Goal: Task Accomplishment & Management: Use online tool/utility

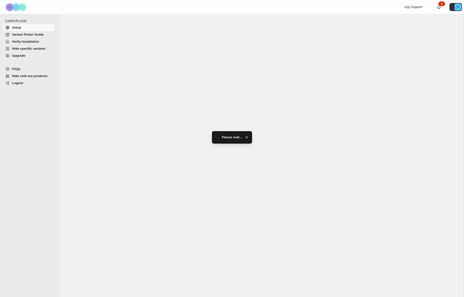
click at [32, 49] on span "Hide specific variants" at bounding box center [29, 49] width 34 height 4
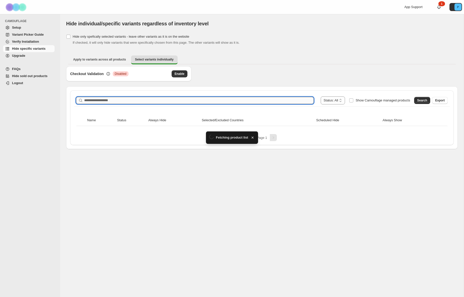
click at [168, 99] on input "Search product name" at bounding box center [199, 100] width 230 height 7
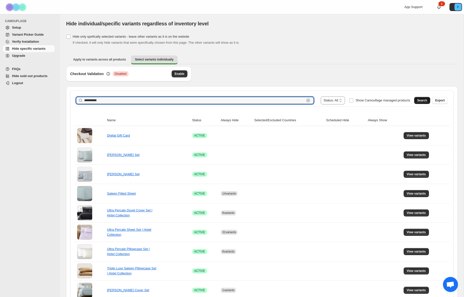
type input "**********"
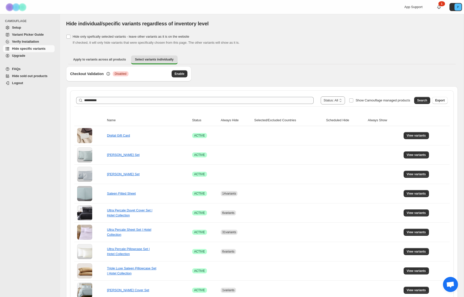
click at [417, 99] on button "Search" at bounding box center [422, 100] width 16 height 7
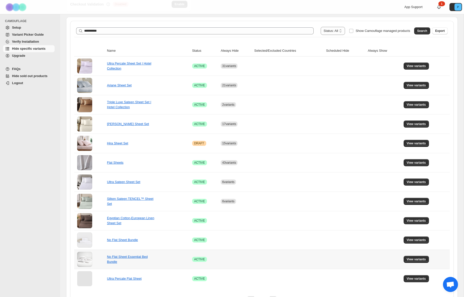
scroll to position [70, 0]
click at [420, 162] on span "View variants" at bounding box center [416, 162] width 19 height 4
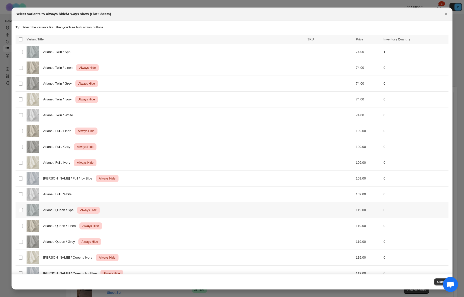
scroll to position [0, 0]
click at [183, 113] on div "Ariane / Twin / White" at bounding box center [166, 115] width 278 height 13
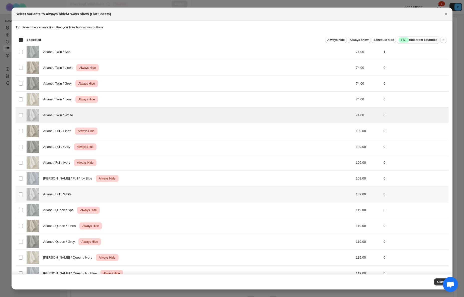
click at [178, 189] on div "Ariane / Full / White" at bounding box center [166, 194] width 278 height 13
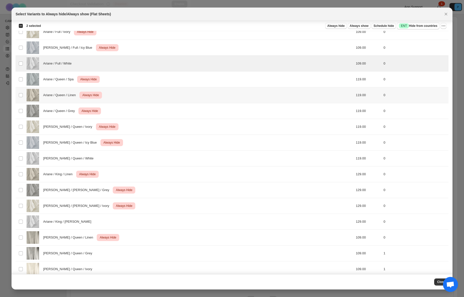
scroll to position [170, 0]
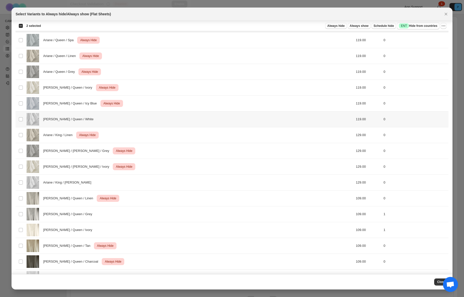
click at [176, 114] on div "Ariane / Queen / White" at bounding box center [166, 119] width 278 height 13
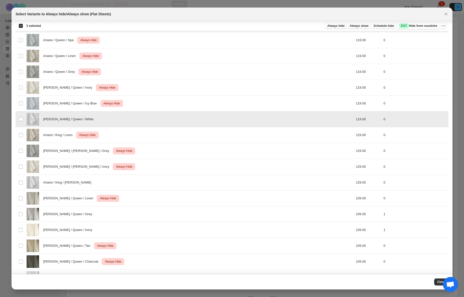
scroll to position [230, 0]
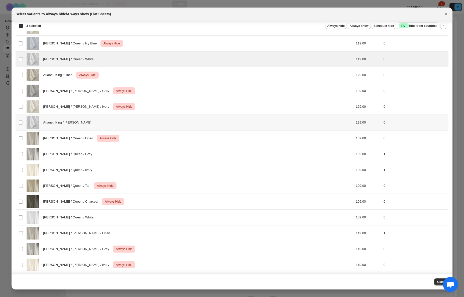
click at [174, 120] on div "Ariane / King / White" at bounding box center [166, 122] width 278 height 13
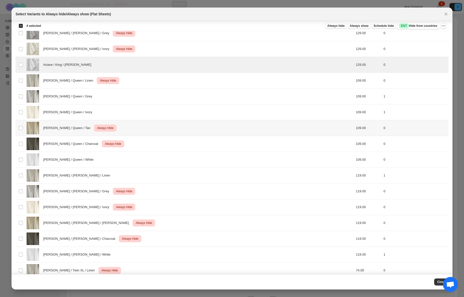
scroll to position [289, 0]
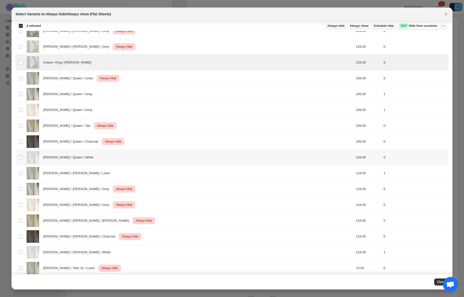
click at [174, 155] on div "Yalda / Queen / White" at bounding box center [166, 157] width 278 height 13
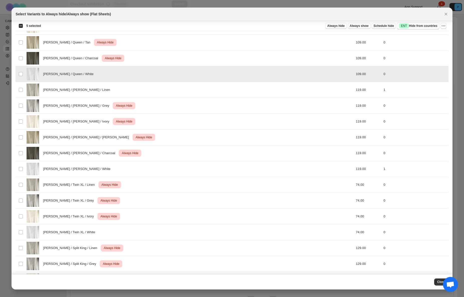
scroll to position [384, 0]
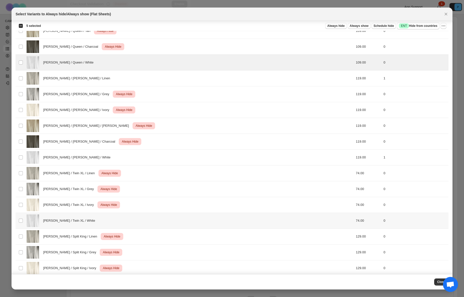
click at [182, 218] on div "Yalda / Twin XL / White" at bounding box center [166, 220] width 278 height 13
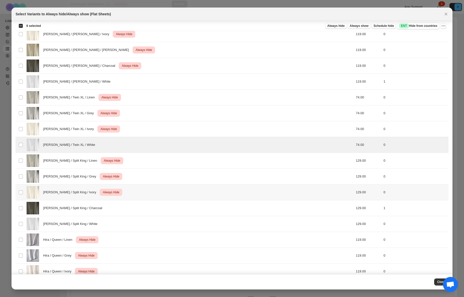
scroll to position [459, 0]
click at [178, 224] on div "Yalda / Split King / White" at bounding box center [166, 224] width 278 height 13
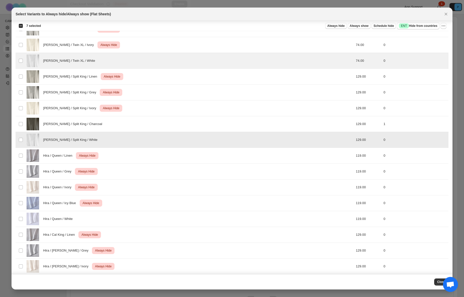
scroll to position [555, 0]
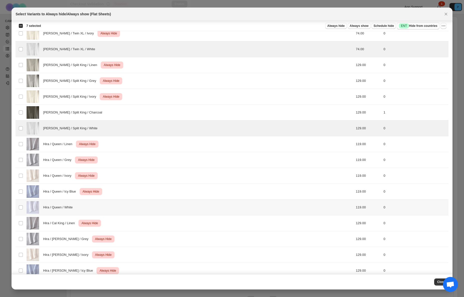
click at [159, 203] on div "Hira / Queen / White" at bounding box center [166, 207] width 278 height 13
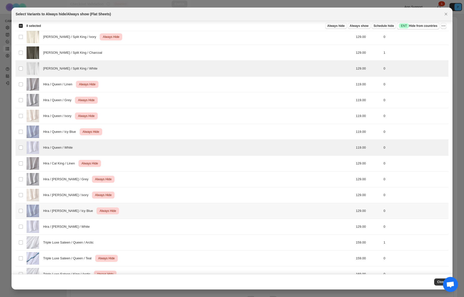
scroll to position [635, 0]
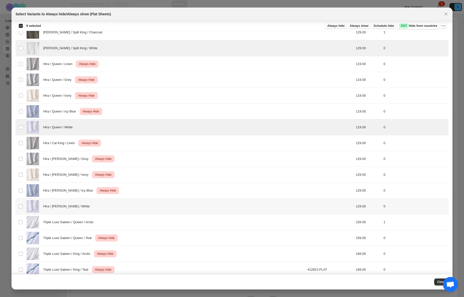
click at [162, 201] on div "Hira / Cal King / White" at bounding box center [166, 206] width 278 height 13
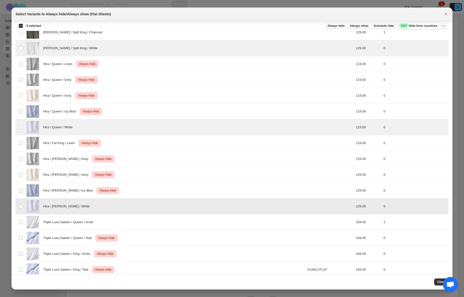
scroll to position [643, 0]
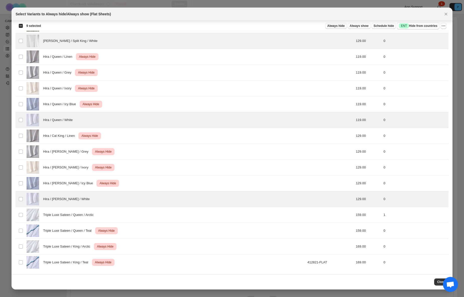
click at [338, 27] on span "Always hide" at bounding box center [335, 26] width 17 height 4
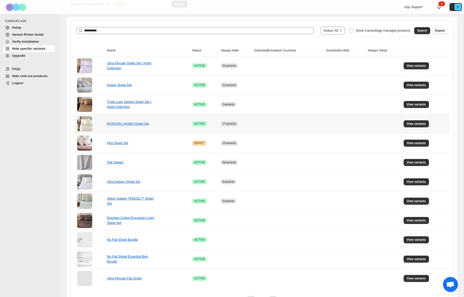
scroll to position [0, 0]
